Goal: Information Seeking & Learning: Learn about a topic

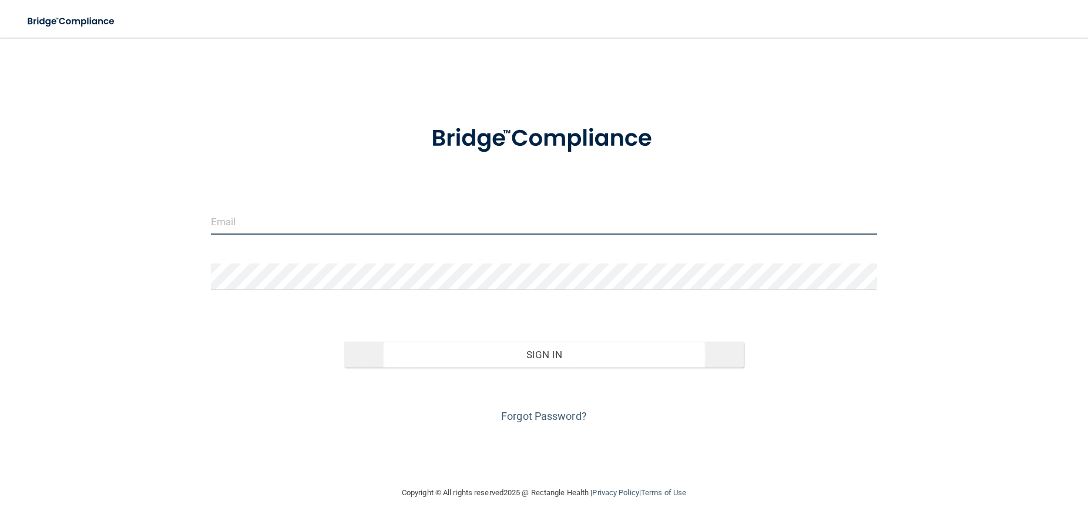
type input "[EMAIL_ADDRESS][DOMAIN_NAME]"
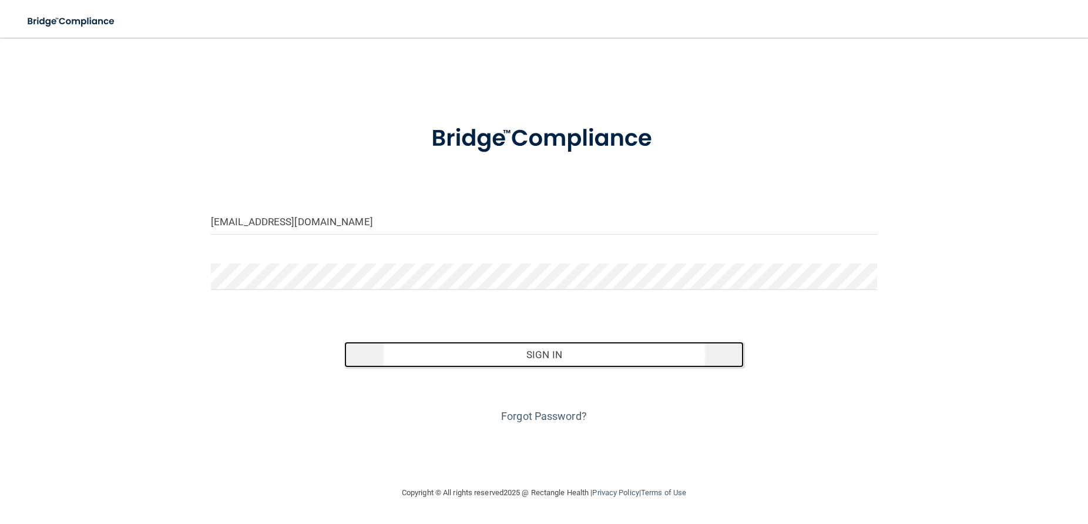
click at [557, 358] on button "Sign In" at bounding box center [544, 354] width 400 height 26
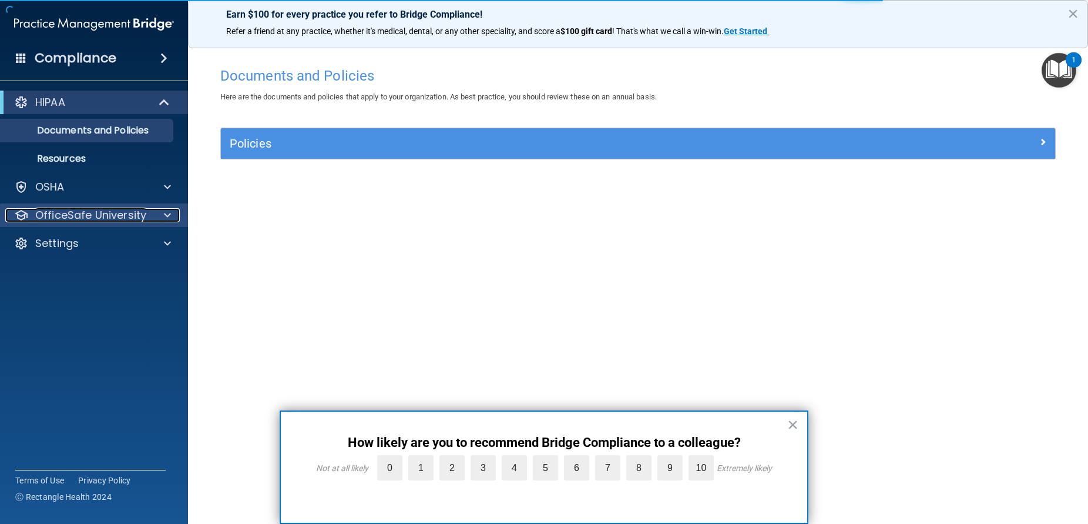
click at [163, 213] on div at bounding box center [165, 215] width 29 height 14
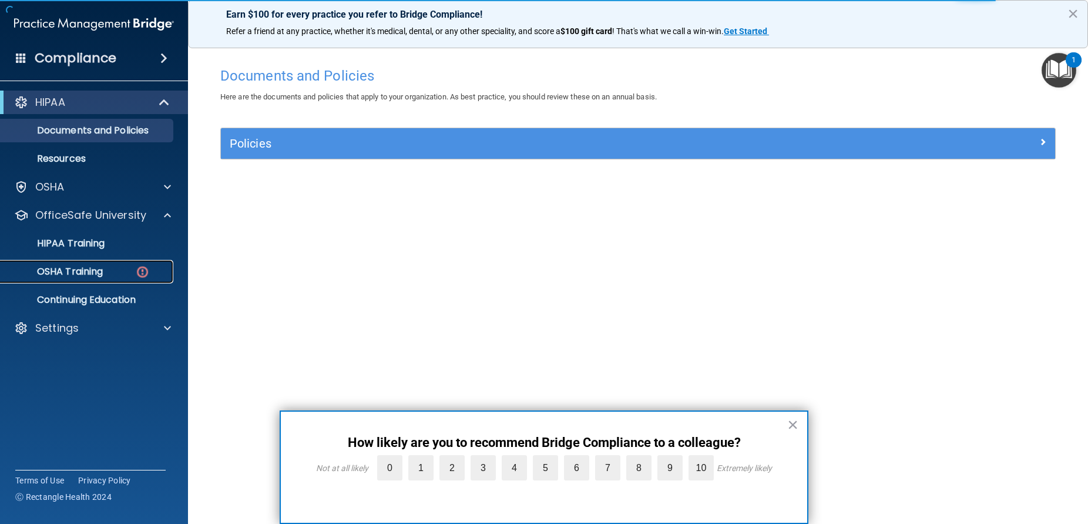
click at [81, 274] on p "OSHA Training" at bounding box center [55, 272] width 95 height 12
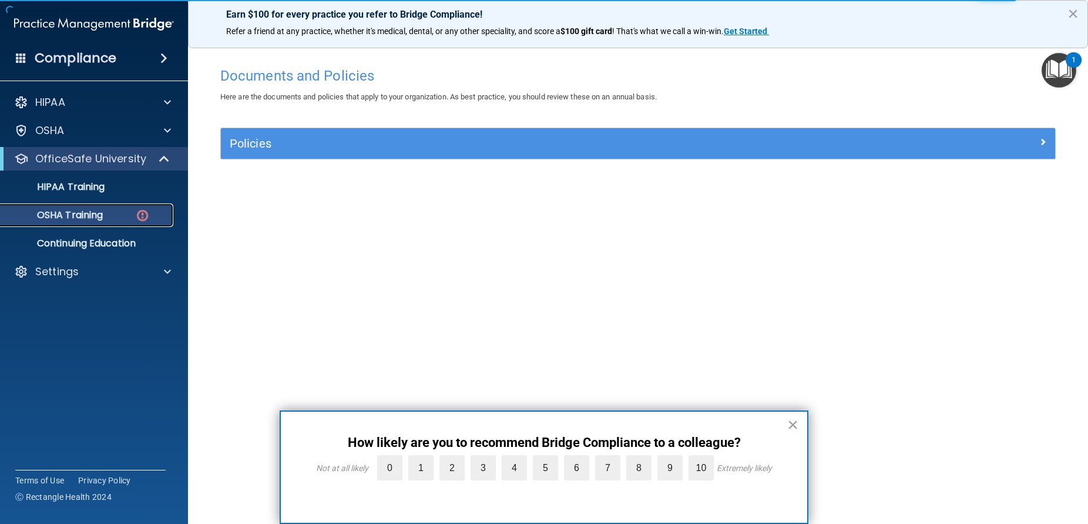
click at [83, 213] on p "OSHA Training" at bounding box center [55, 215] width 95 height 12
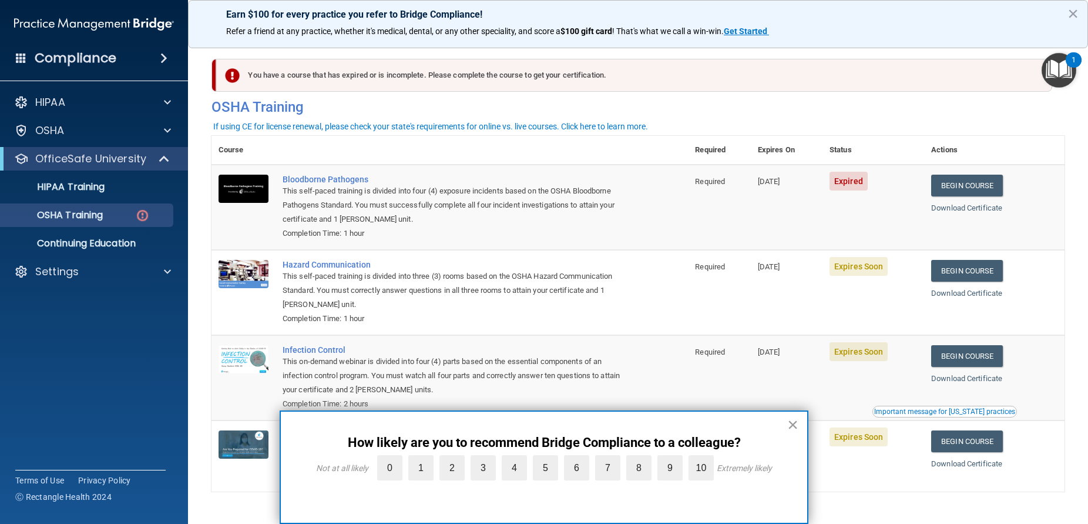
click at [790, 423] on button "×" at bounding box center [792, 424] width 11 height 19
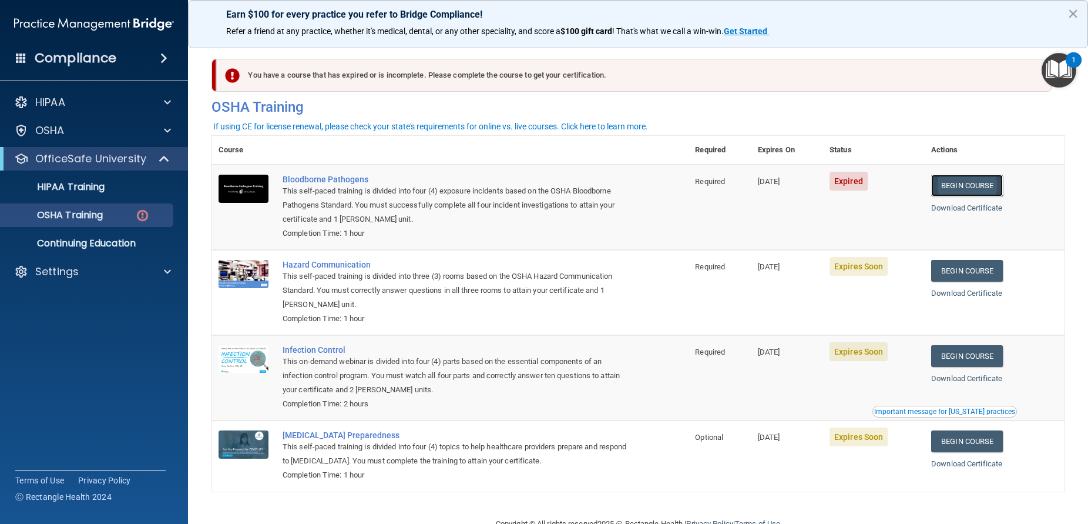
click at [970, 185] on link "Begin Course" at bounding box center [967, 186] width 72 height 22
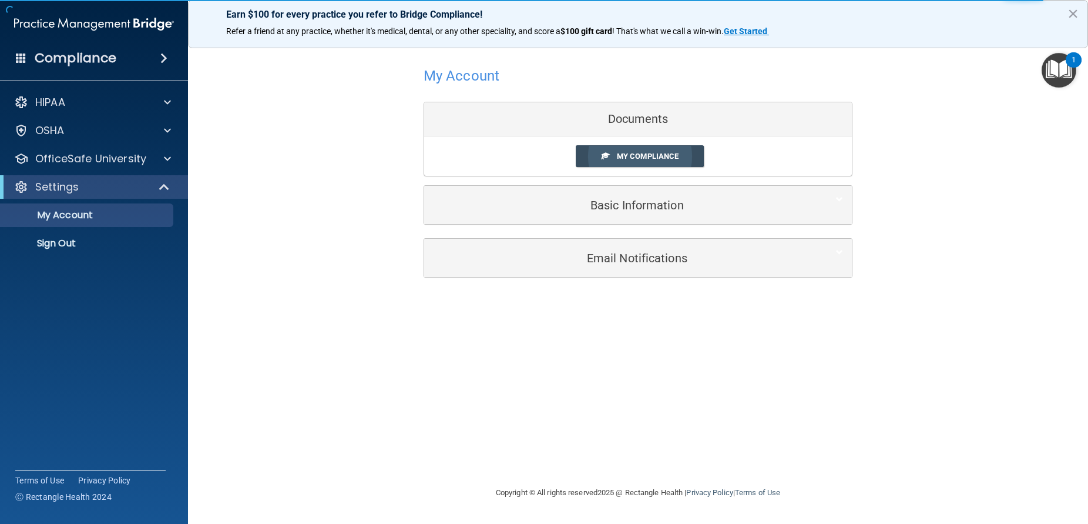
click at [639, 155] on span "My Compliance" at bounding box center [648, 156] width 62 height 9
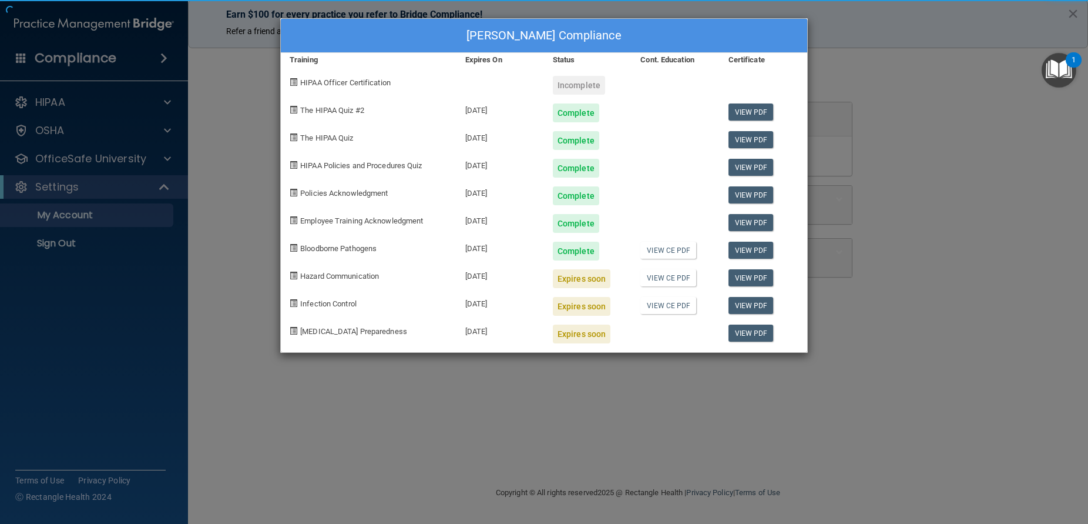
click at [642, 159] on div at bounding box center [676, 164] width 88 height 28
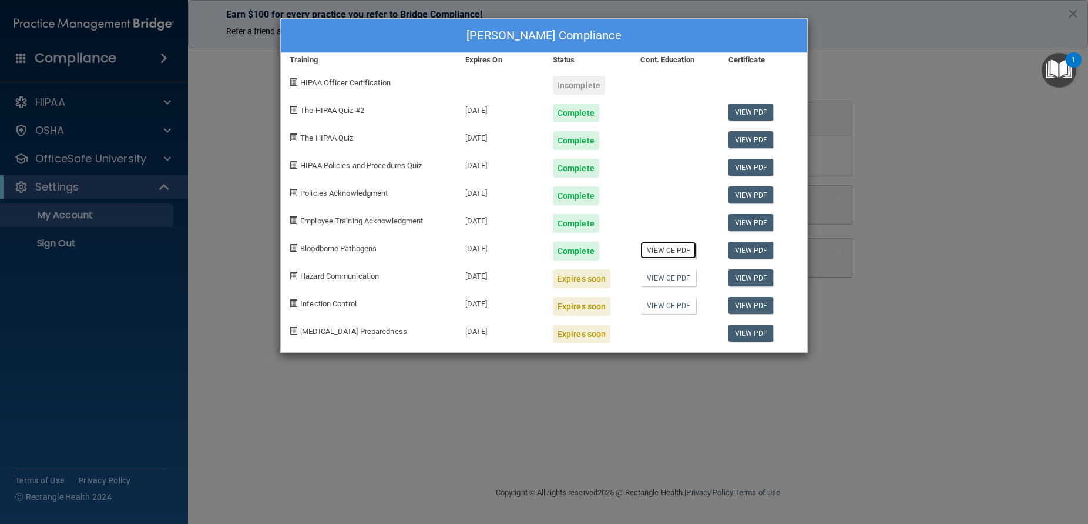
click at [668, 249] on link "View CE PDF" at bounding box center [669, 250] width 56 height 17
drag, startPoint x: 755, startPoint y: 35, endPoint x: 776, endPoint y: 144, distance: 110.6
click at [773, 146] on div "Megan Peters's Compliance Training Expires On Status Cont. Education Certificat…" at bounding box center [544, 185] width 528 height 334
click at [827, 43] on div "Megan Peters's Compliance Training Expires On Status Cont. Education Certificat…" at bounding box center [544, 262] width 1088 height 524
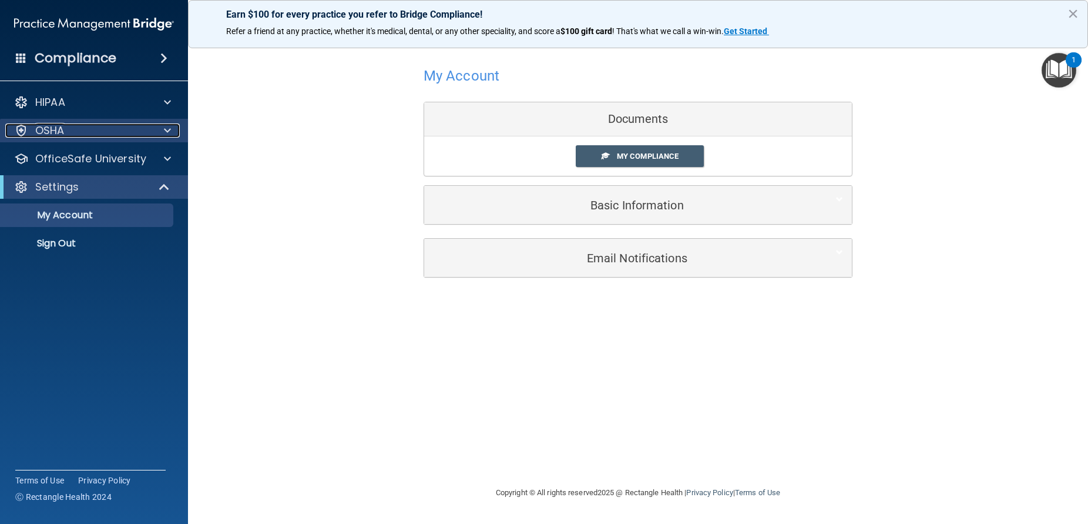
click at [111, 131] on div "OSHA" at bounding box center [78, 130] width 146 height 14
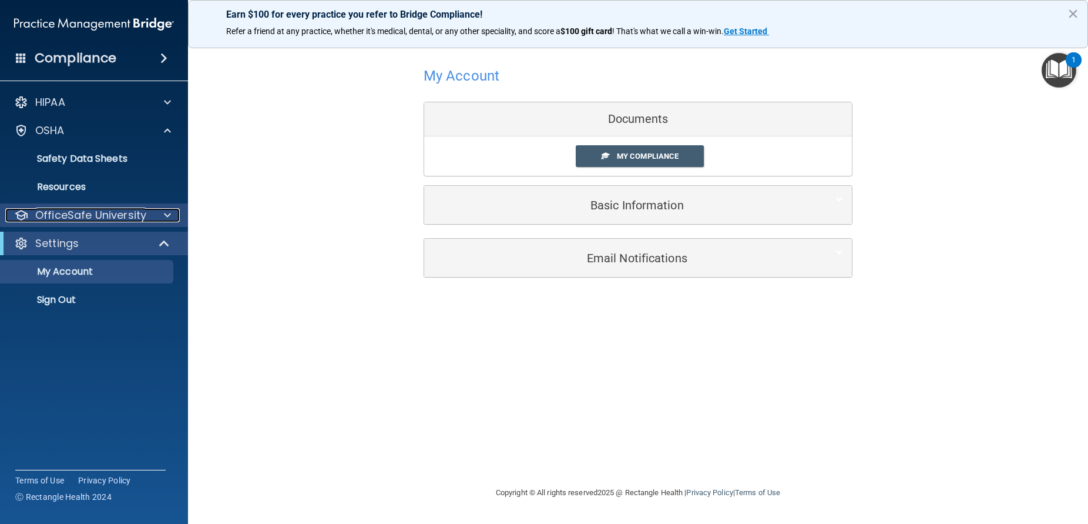
click at [142, 217] on p "OfficeSafe University" at bounding box center [90, 215] width 111 height 14
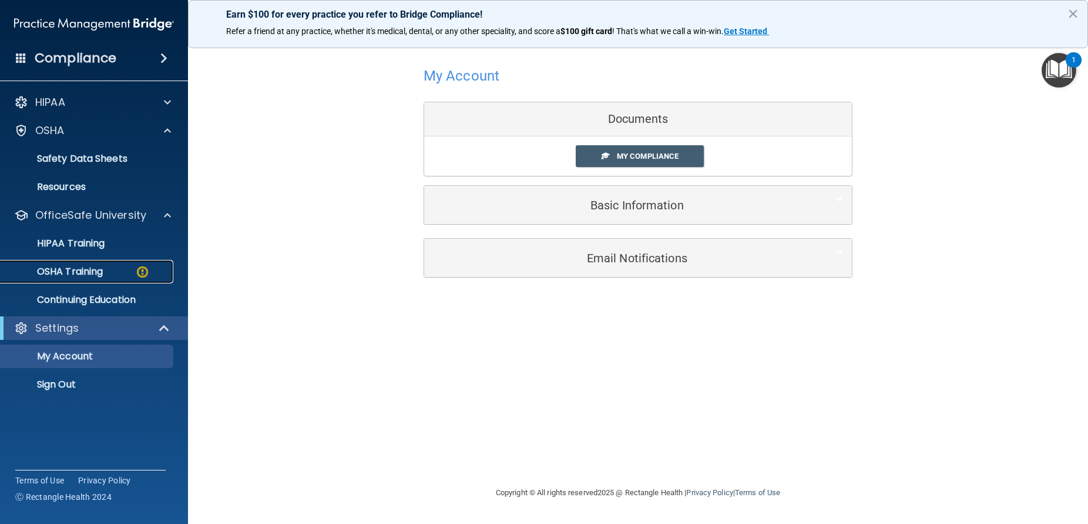
click at [99, 267] on p "OSHA Training" at bounding box center [55, 272] width 95 height 12
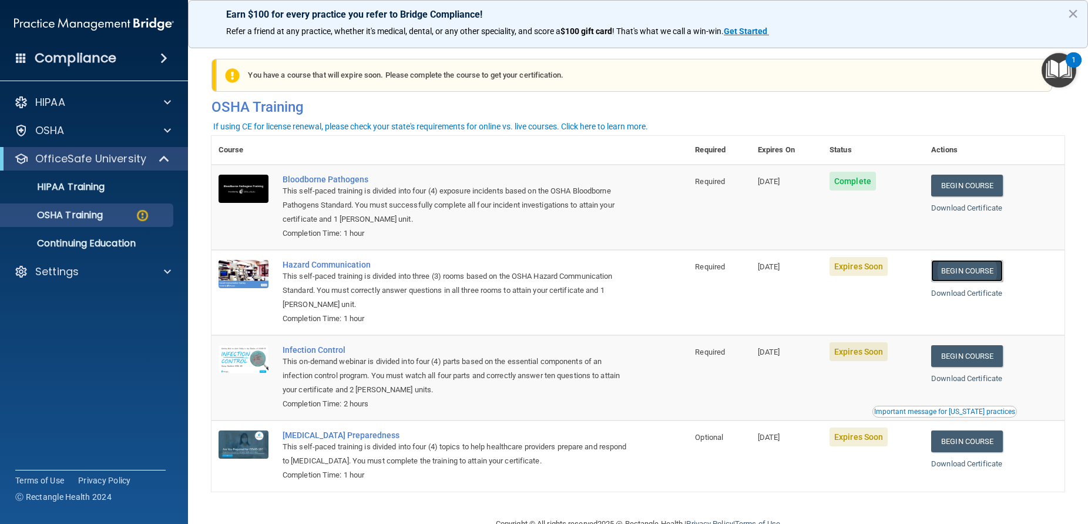
click at [958, 269] on link "Begin Course" at bounding box center [967, 271] width 72 height 22
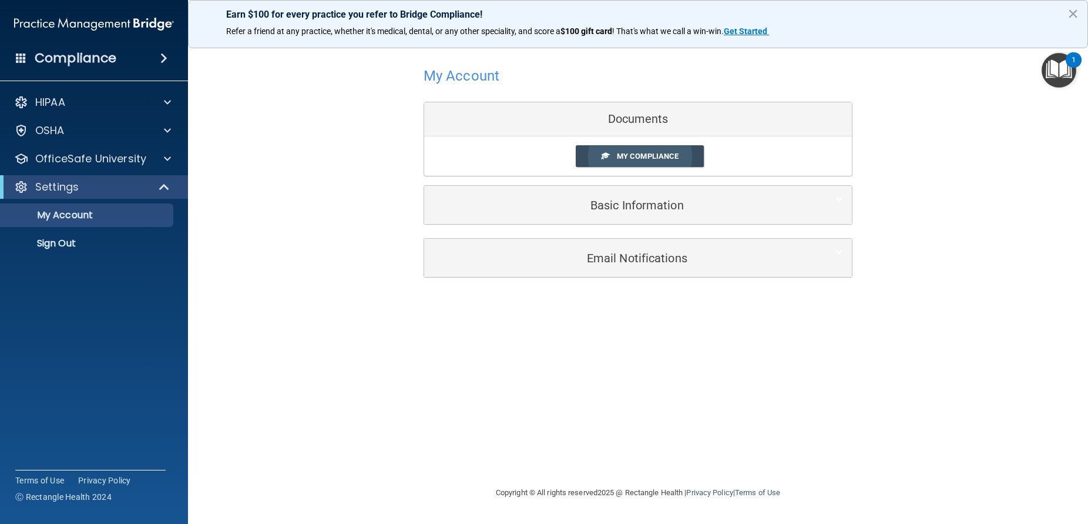
click at [656, 152] on span "My Compliance" at bounding box center [648, 156] width 62 height 9
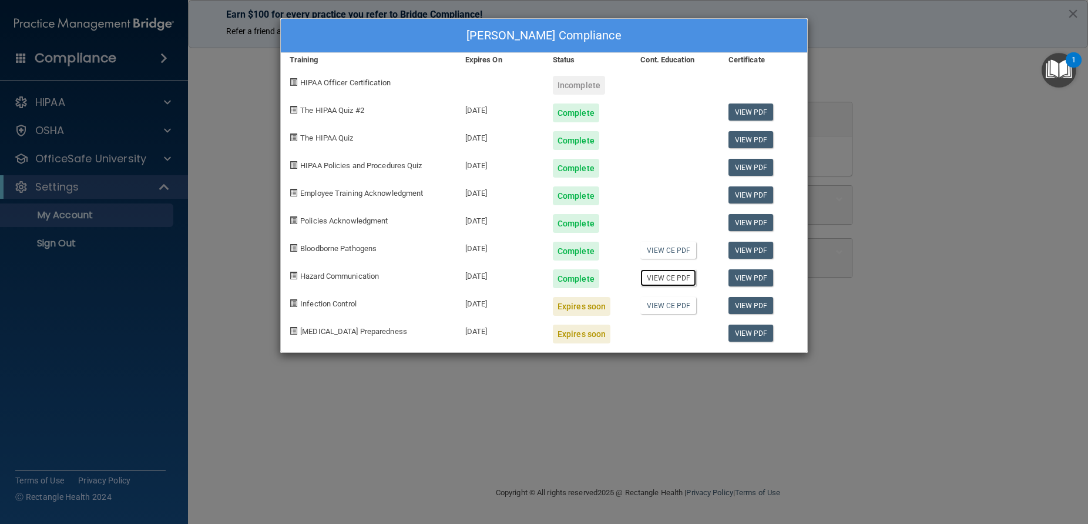
click at [673, 279] on link "View CE PDF" at bounding box center [669, 277] width 56 height 17
click at [890, 36] on div "[PERSON_NAME] Compliance Training Expires On Status Cont. Education Certificate…" at bounding box center [544, 262] width 1088 height 524
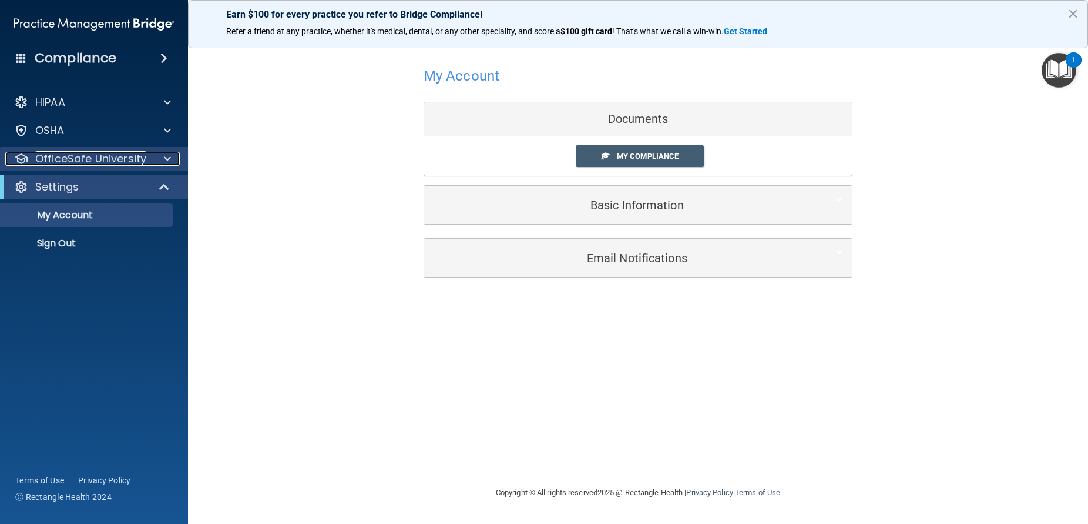
click at [161, 159] on div at bounding box center [165, 159] width 29 height 14
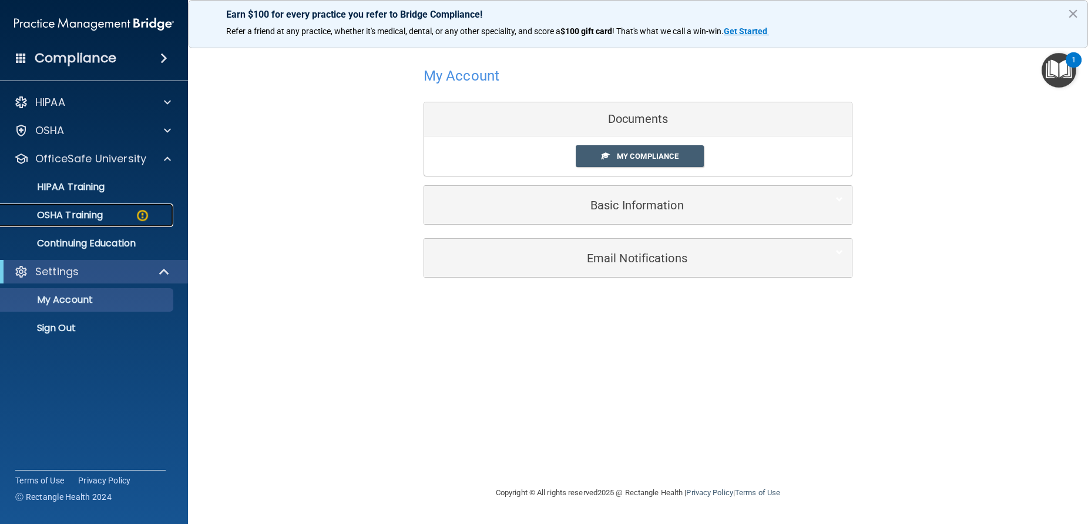
click at [142, 215] on img at bounding box center [142, 215] width 15 height 15
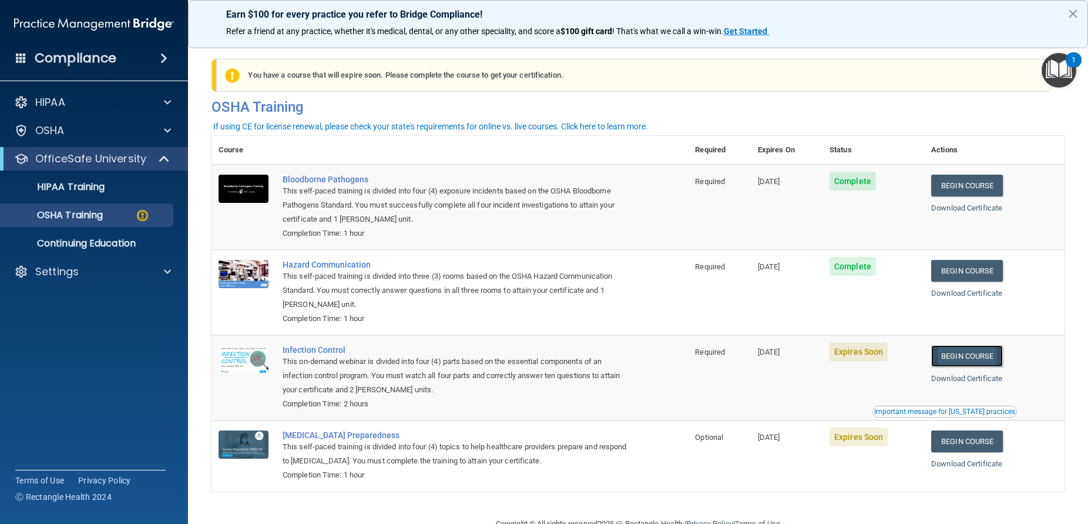
click at [949, 356] on link "Begin Course" at bounding box center [967, 356] width 72 height 22
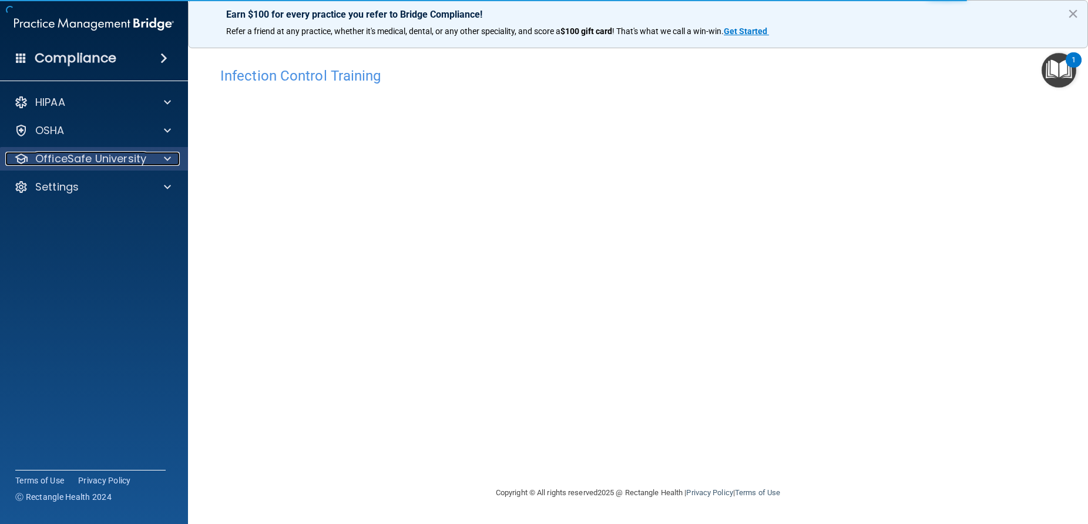
click at [165, 152] on span at bounding box center [167, 159] width 7 height 14
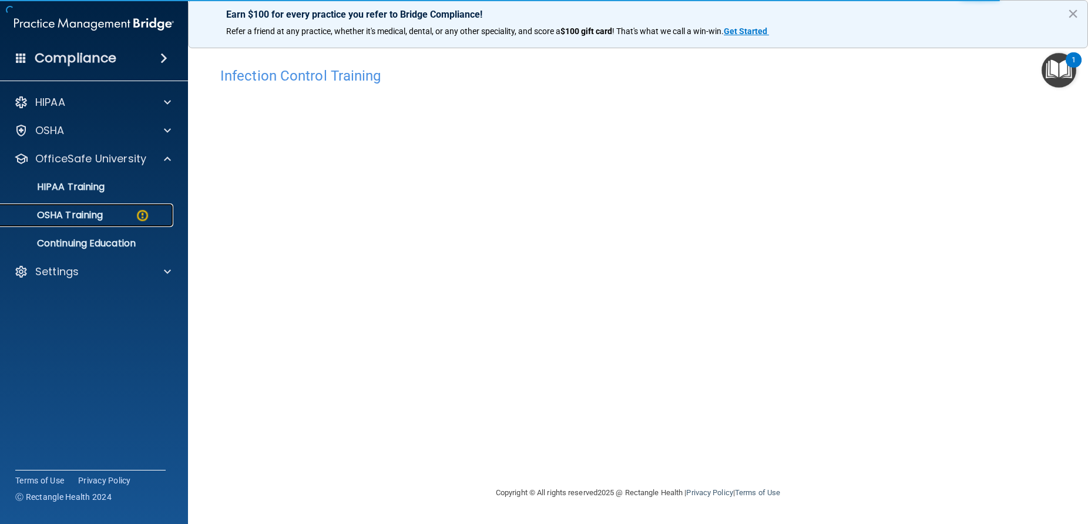
click at [136, 220] on img at bounding box center [142, 215] width 15 height 15
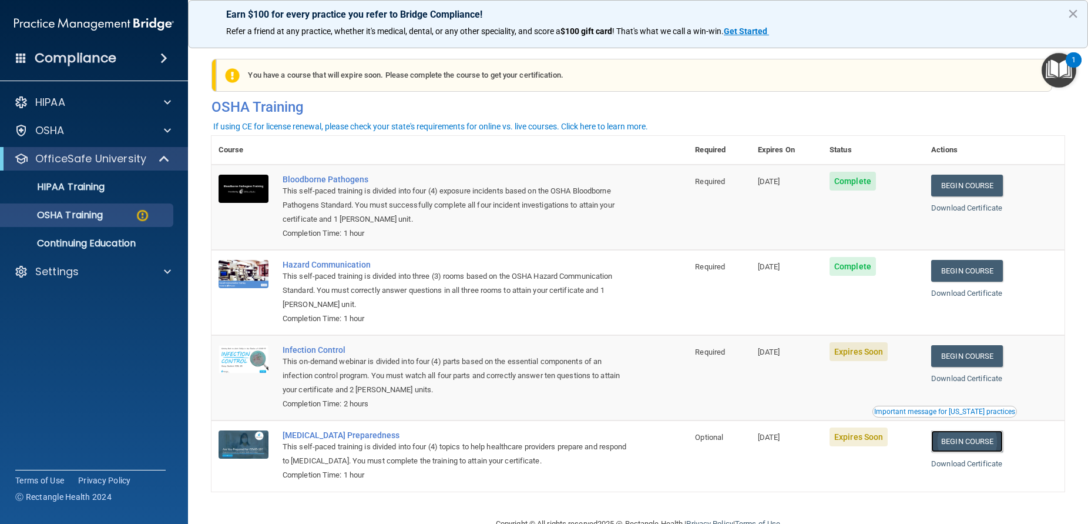
click at [959, 444] on link "Begin Course" at bounding box center [967, 441] width 72 height 22
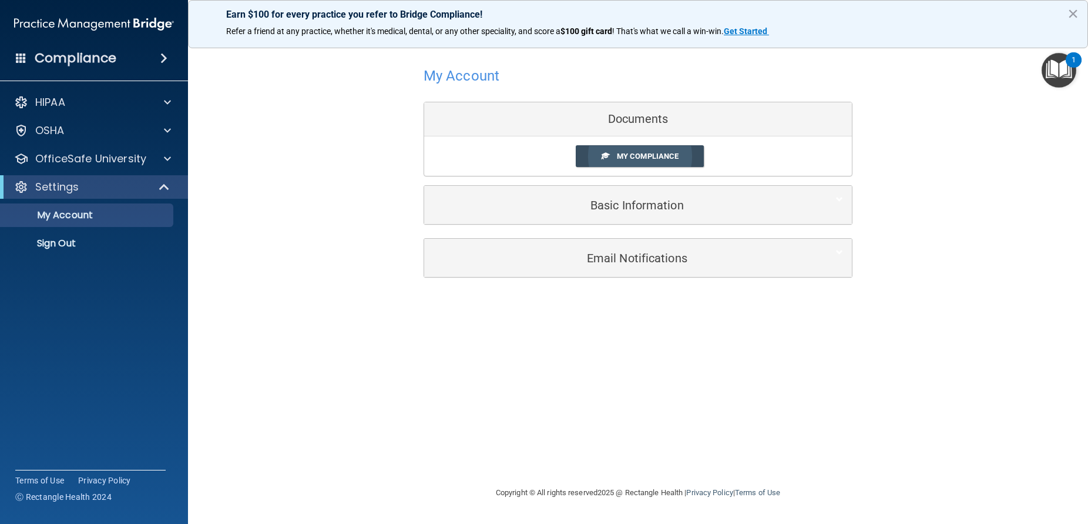
click at [659, 155] on span "My Compliance" at bounding box center [648, 156] width 62 height 9
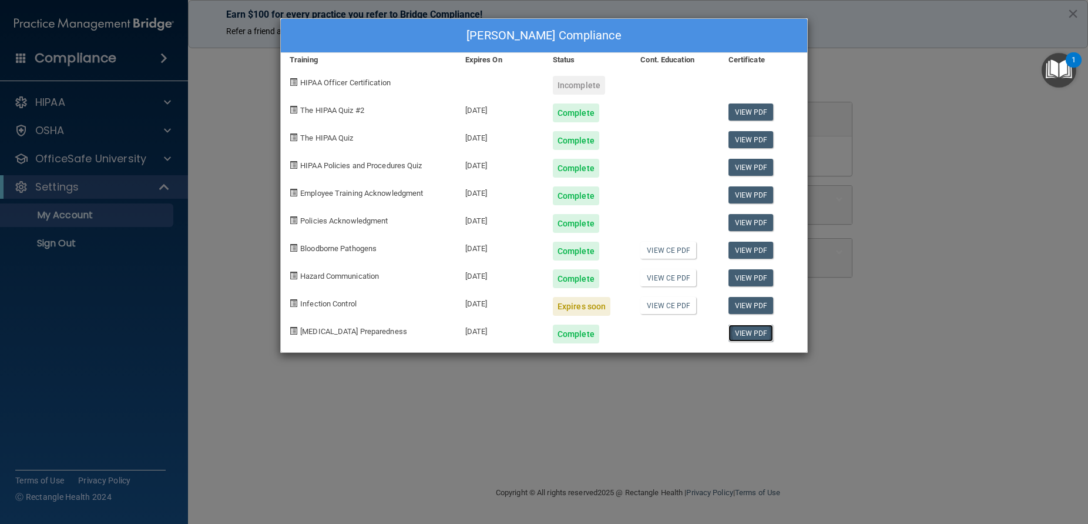
click at [749, 333] on link "View PDF" at bounding box center [751, 332] width 45 height 17
click at [924, 54] on div "Megan Peters's Compliance Training Expires On Status Cont. Education Certificat…" at bounding box center [544, 262] width 1088 height 524
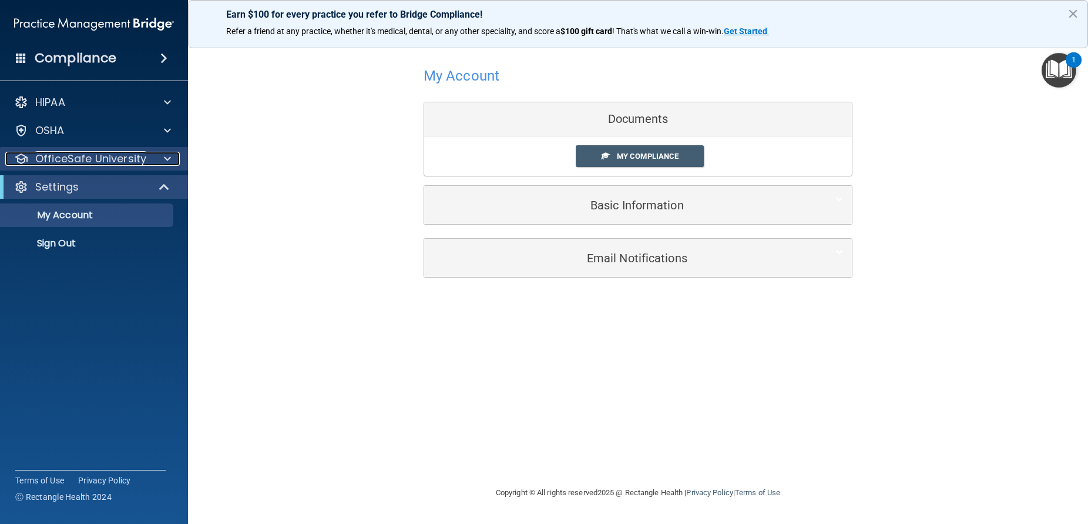
click at [173, 158] on div at bounding box center [165, 159] width 29 height 14
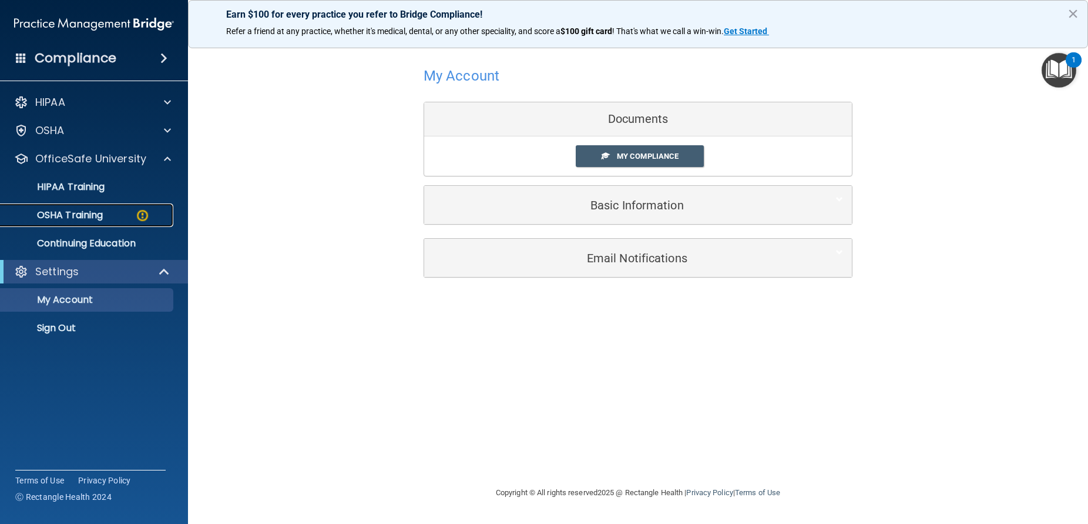
click at [155, 213] on div "OSHA Training" at bounding box center [88, 215] width 160 height 12
